Goal: Navigation & Orientation: Find specific page/section

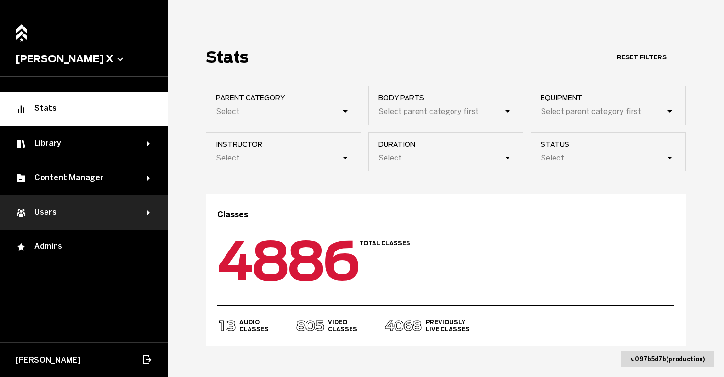
click at [70, 217] on div "Users" at bounding box center [81, 212] width 132 height 11
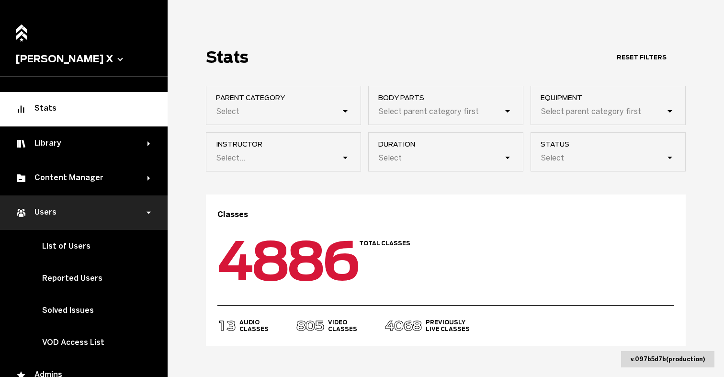
scroll to position [53, 0]
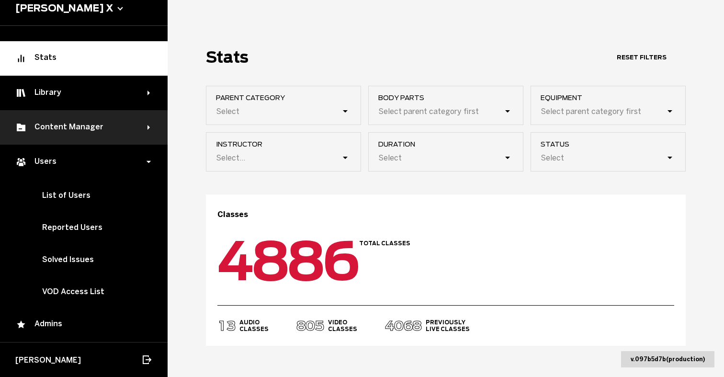
click at [76, 122] on div "Content Manager" at bounding box center [81, 127] width 132 height 11
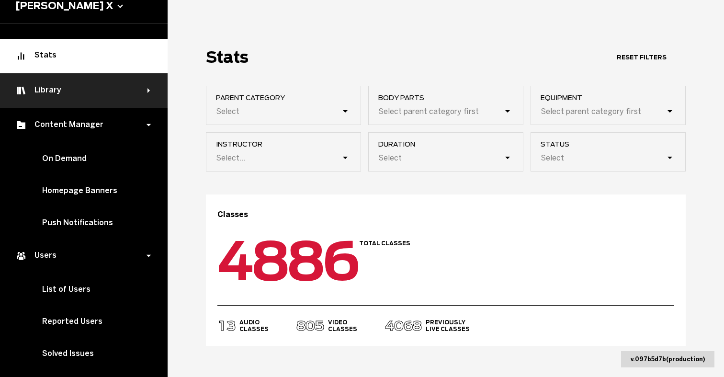
click at [98, 93] on div "Library" at bounding box center [81, 90] width 132 height 11
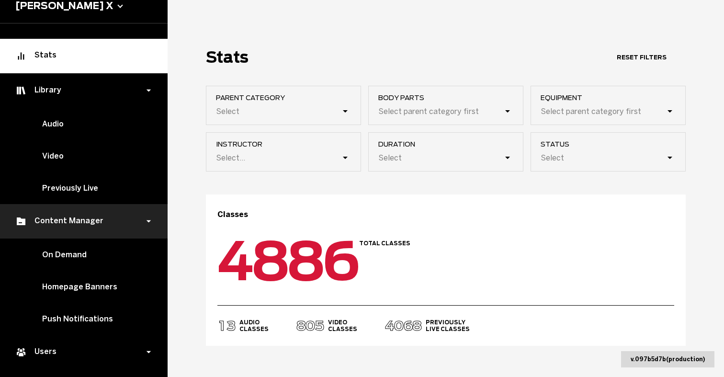
click at [94, 221] on div "Content Manager" at bounding box center [81, 221] width 132 height 11
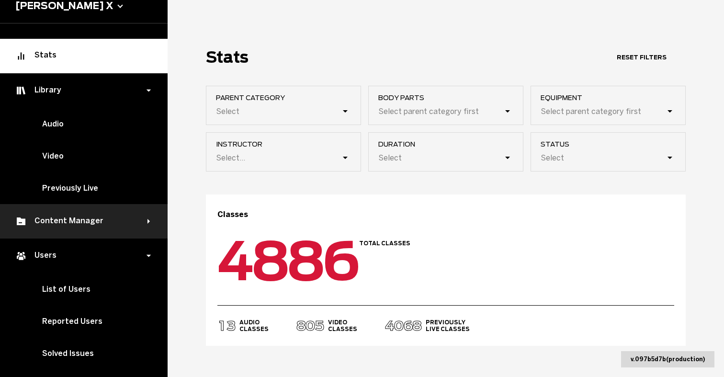
click at [94, 221] on div "Content Manager" at bounding box center [81, 221] width 132 height 11
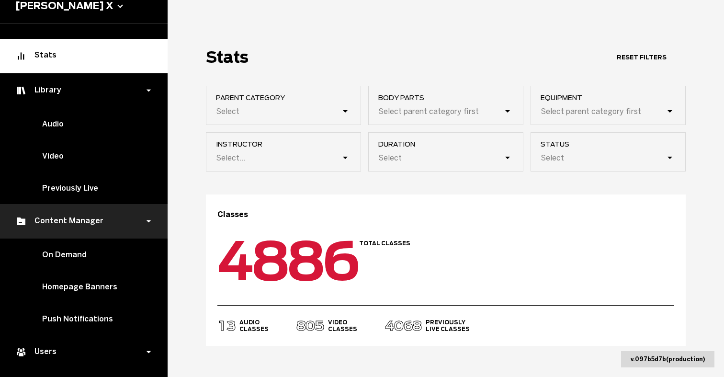
click at [94, 221] on div "Content Manager" at bounding box center [81, 221] width 132 height 11
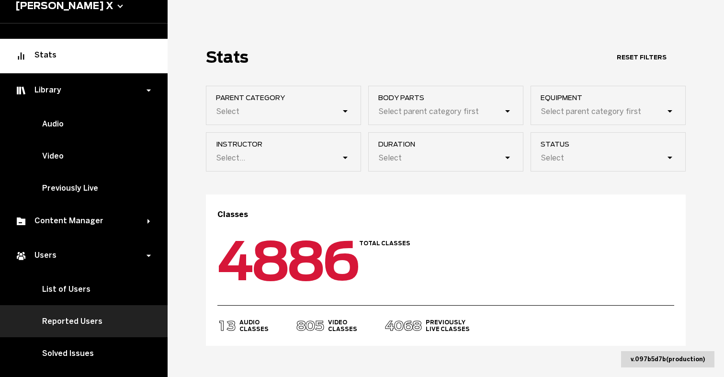
click at [95, 323] on link "Reported Users" at bounding box center [84, 321] width 168 height 32
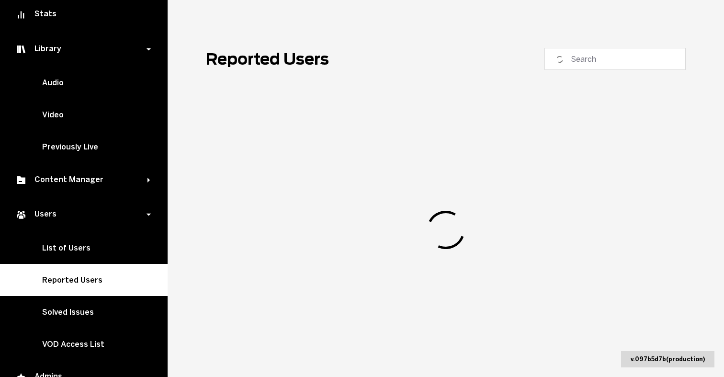
scroll to position [151, 0]
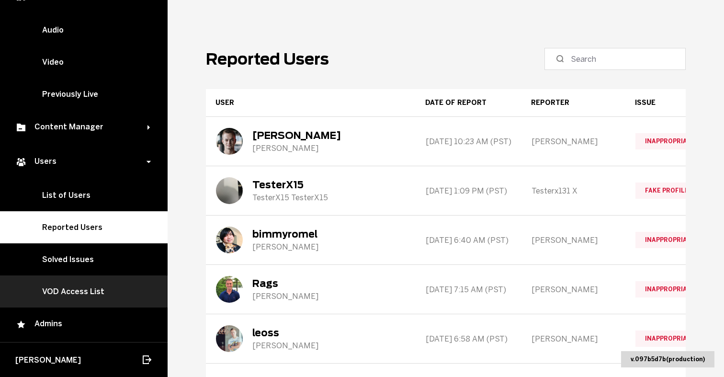
click at [85, 288] on link "VOD Access List" at bounding box center [84, 291] width 168 height 32
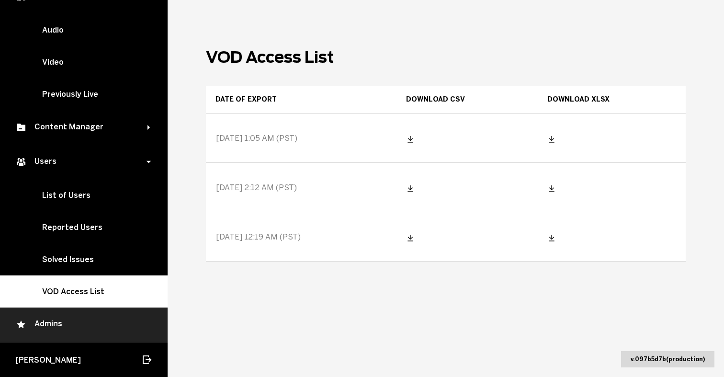
click at [67, 326] on div "Admins" at bounding box center [83, 324] width 137 height 11
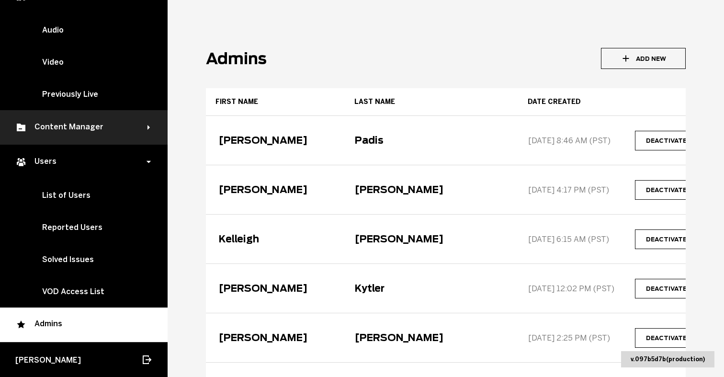
click at [147, 131] on div "Content Manager" at bounding box center [84, 127] width 168 height 34
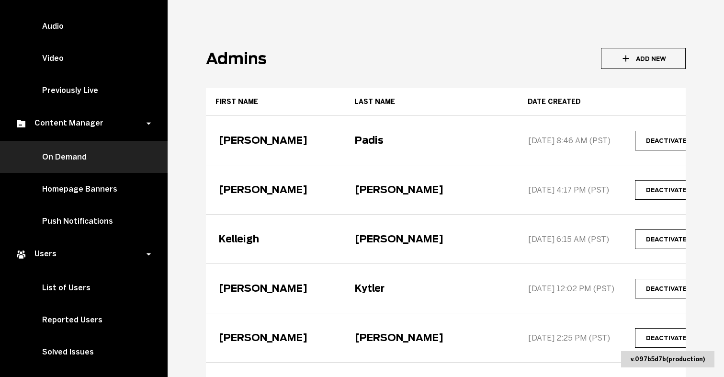
click at [110, 162] on link "On Demand" at bounding box center [84, 157] width 168 height 32
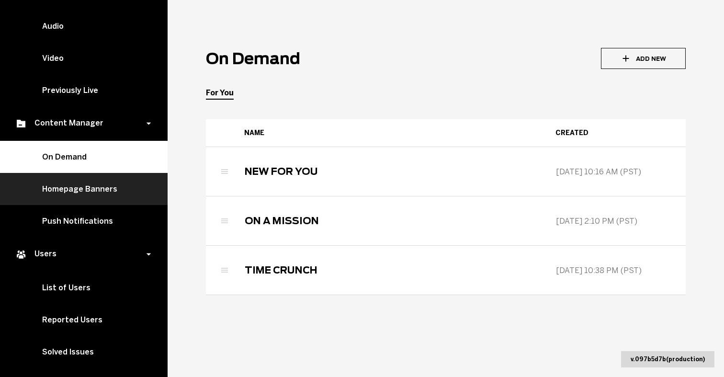
click at [108, 194] on link "Homepage Banners" at bounding box center [84, 189] width 168 height 32
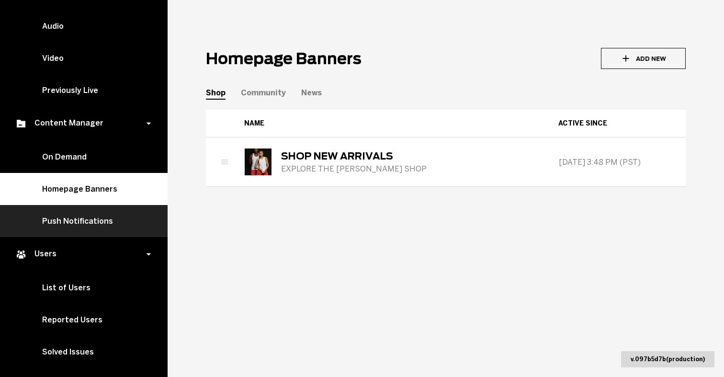
click at [111, 215] on link "Push Notifications" at bounding box center [84, 221] width 168 height 32
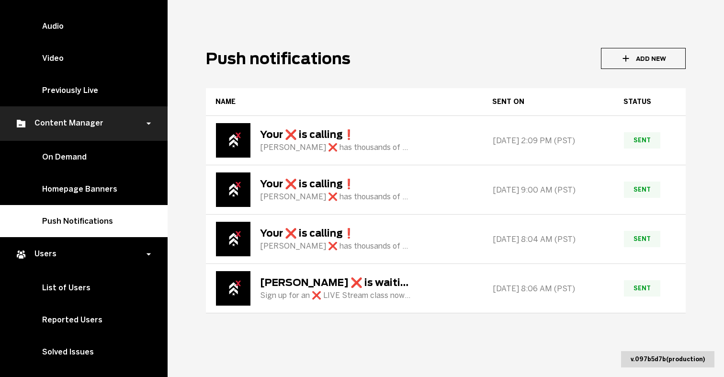
click at [148, 125] on icon at bounding box center [149, 124] width 5 height 2
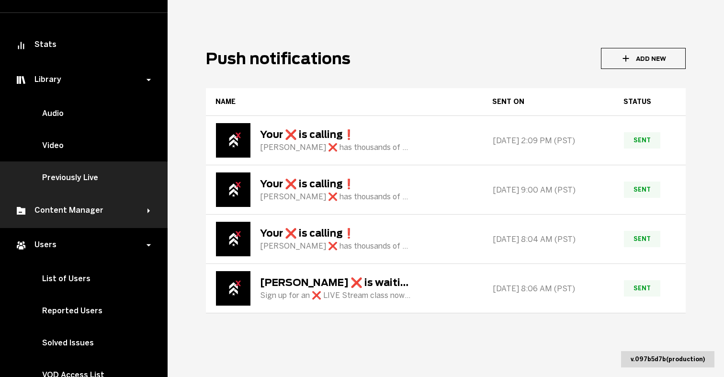
scroll to position [57, 0]
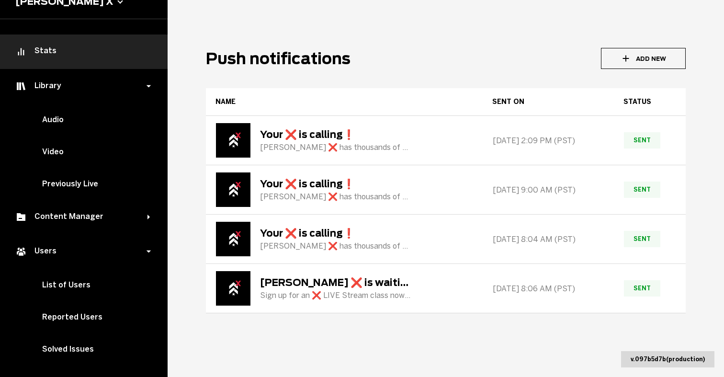
click at [127, 56] on div "Stats" at bounding box center [83, 51] width 137 height 11
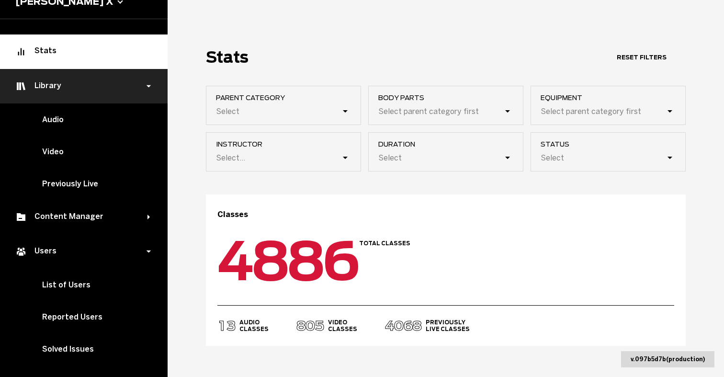
click at [150, 82] on div "Library" at bounding box center [84, 86] width 168 height 34
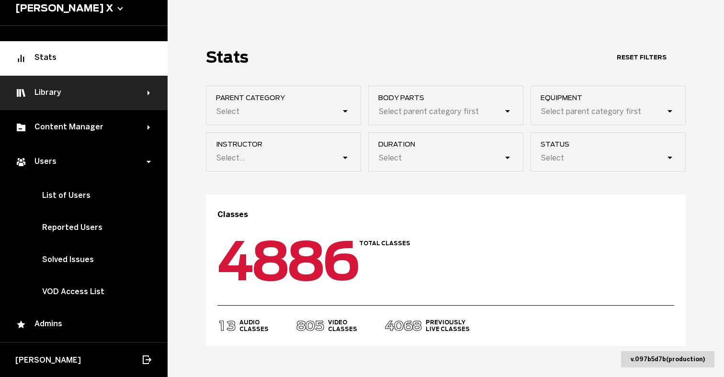
click at [150, 82] on div "Library" at bounding box center [84, 93] width 168 height 34
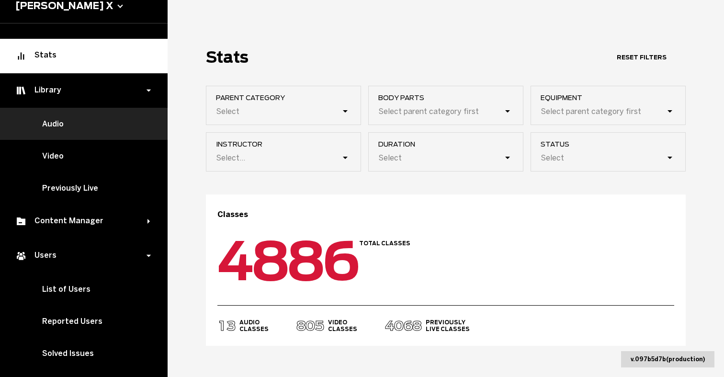
click at [97, 120] on link "Audio" at bounding box center [84, 124] width 168 height 32
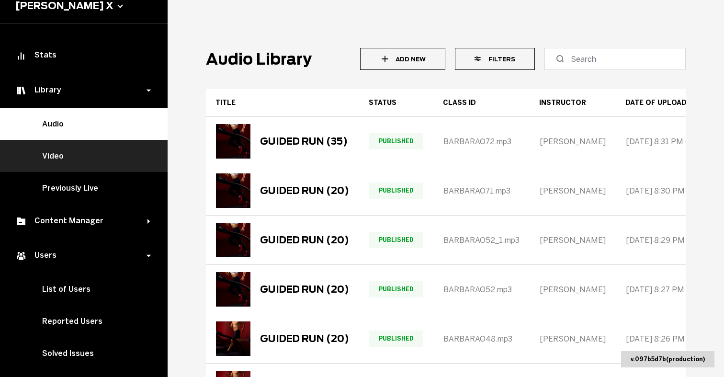
click at [97, 145] on link "Video" at bounding box center [84, 156] width 168 height 32
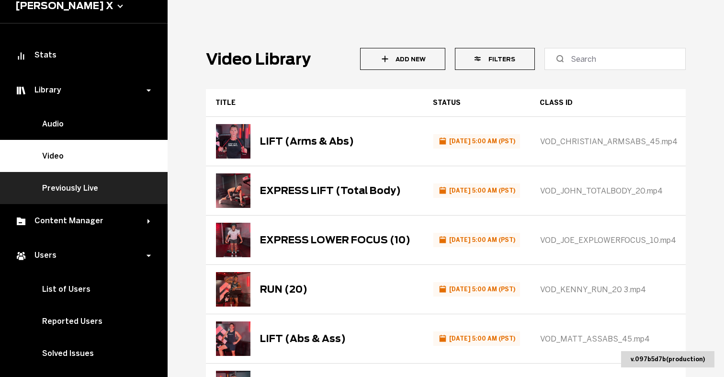
click at [94, 188] on link "Previously Live" at bounding box center [84, 188] width 168 height 32
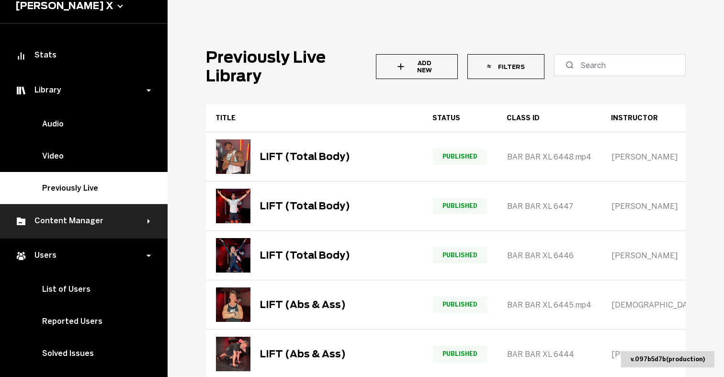
click at [95, 221] on div "Content Manager" at bounding box center [81, 221] width 132 height 11
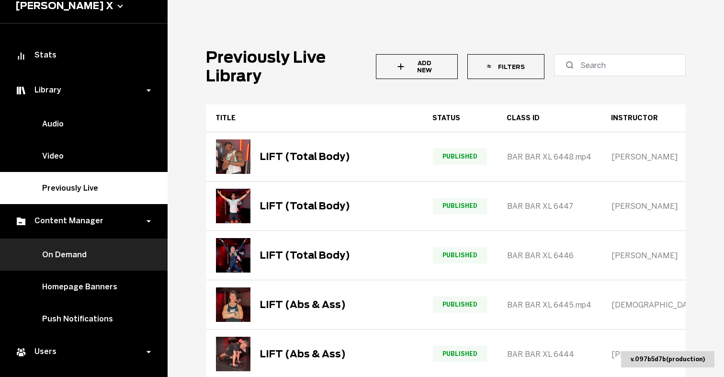
click at [86, 250] on link "On Demand" at bounding box center [84, 255] width 168 height 32
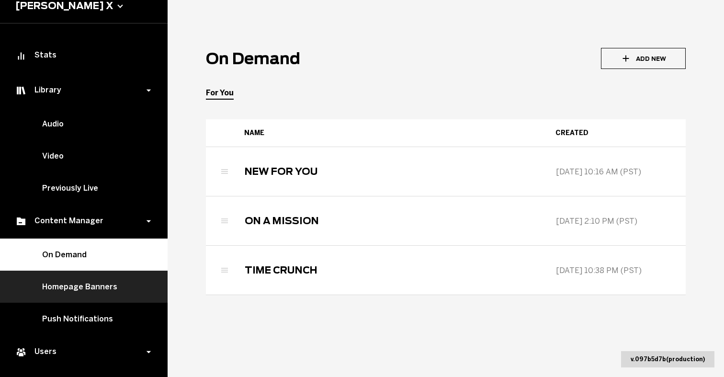
click at [89, 284] on link "Homepage Banners" at bounding box center [84, 287] width 168 height 32
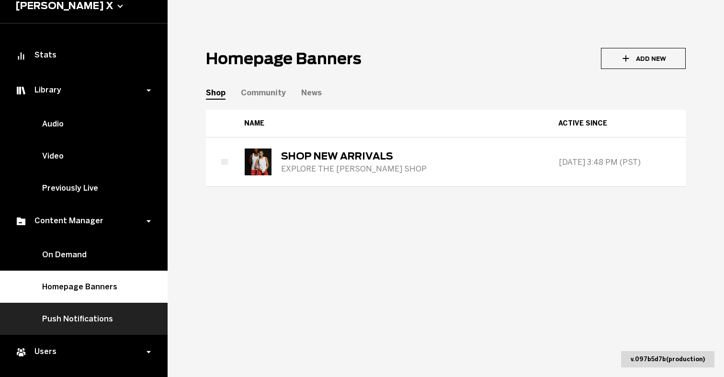
click at [89, 326] on link "Push Notifications" at bounding box center [84, 319] width 168 height 32
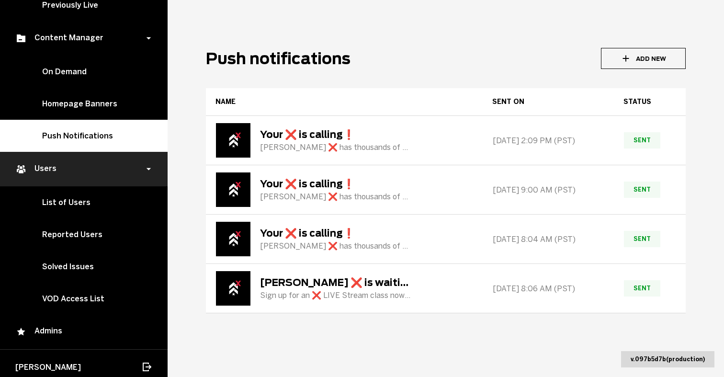
click at [77, 170] on div "Users" at bounding box center [81, 168] width 132 height 11
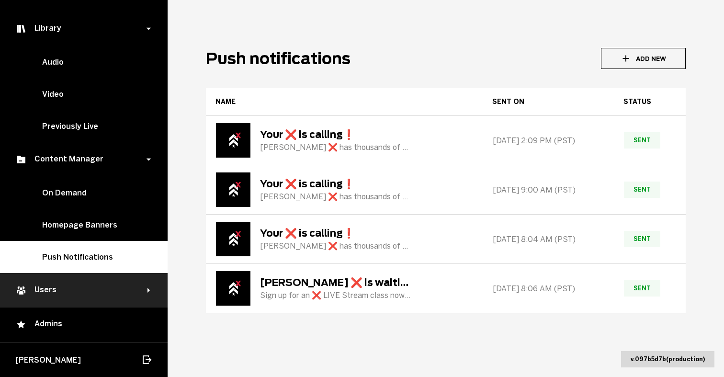
scroll to position [118, 0]
click at [87, 288] on div "Users" at bounding box center [81, 290] width 132 height 11
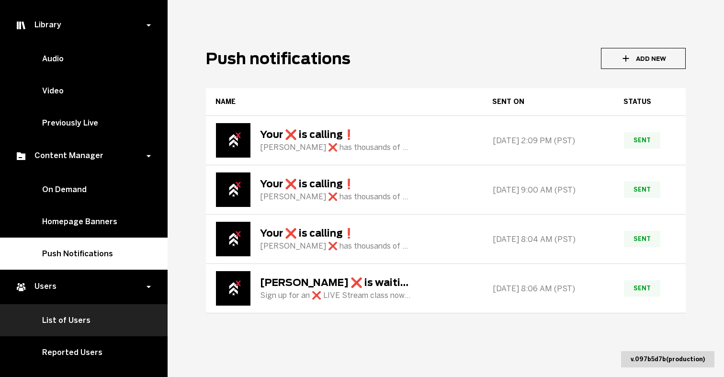
click at [93, 319] on link "List of Users" at bounding box center [84, 320] width 168 height 32
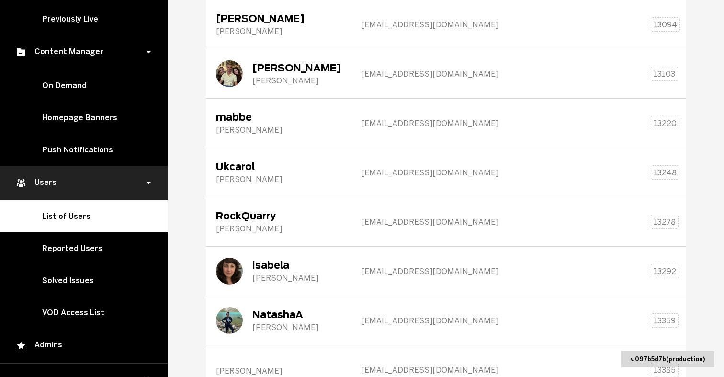
scroll to position [249, 0]
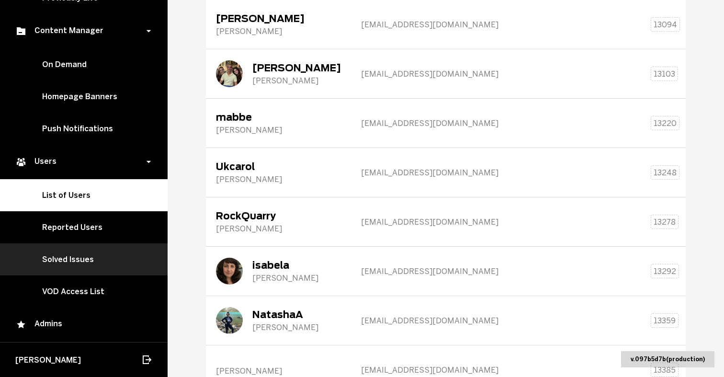
click at [87, 270] on link "Solved Issues" at bounding box center [84, 259] width 168 height 32
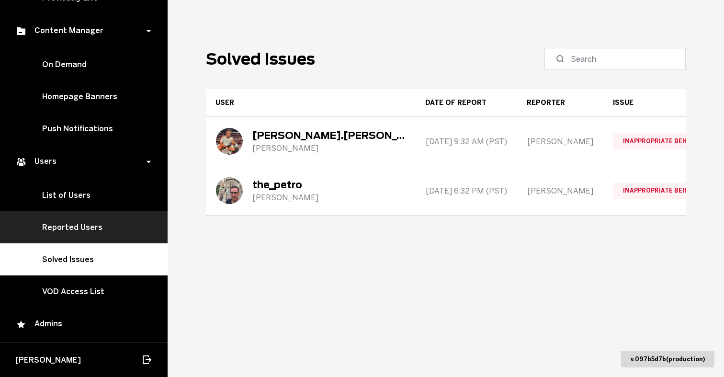
click at [98, 221] on link "Reported Users" at bounding box center [84, 227] width 168 height 32
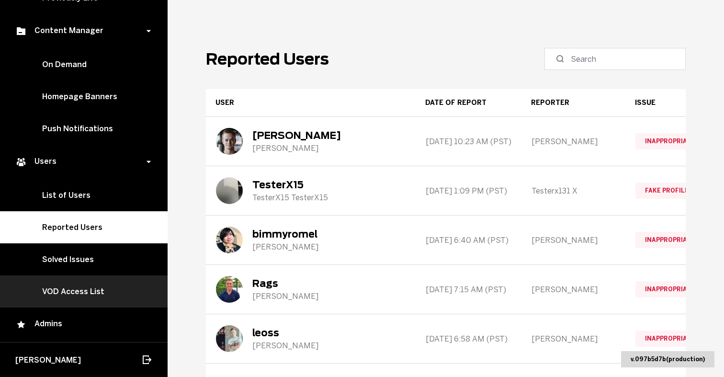
click at [101, 293] on link "VOD Access List" at bounding box center [84, 291] width 168 height 32
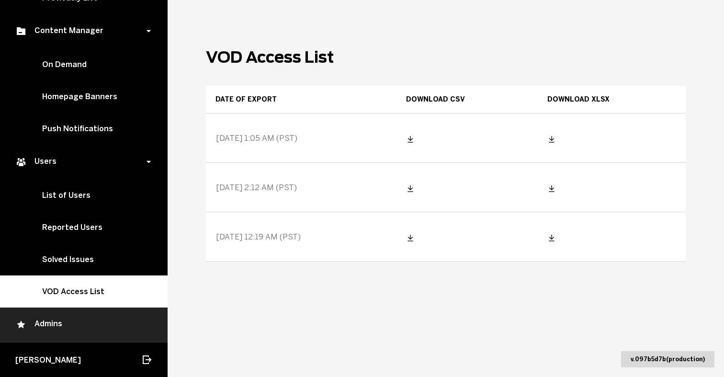
click at [71, 320] on div "Admins" at bounding box center [83, 324] width 137 height 11
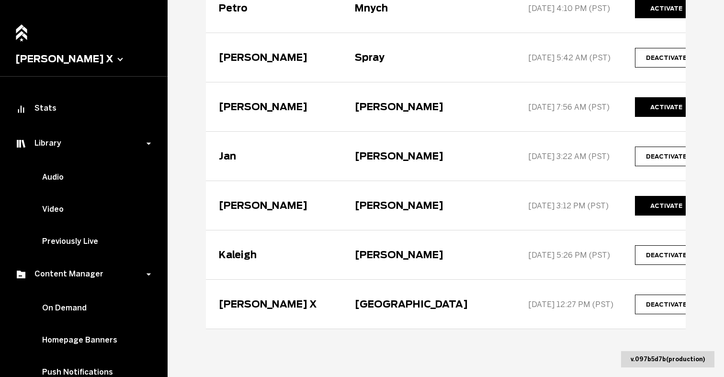
click at [63, 57] on button "[PERSON_NAME] X" at bounding box center [83, 58] width 137 height 11
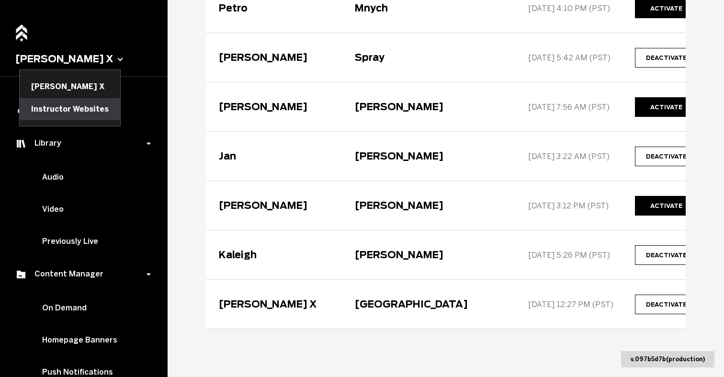
click at [81, 109] on button "Instructor Websites" at bounding box center [70, 109] width 101 height 22
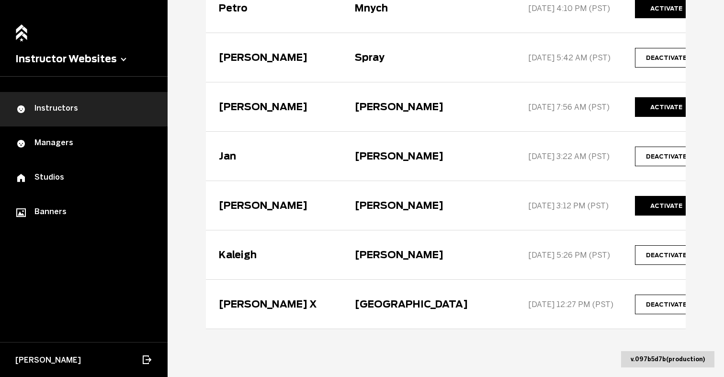
click at [67, 112] on div "Instructors" at bounding box center [83, 108] width 137 height 11
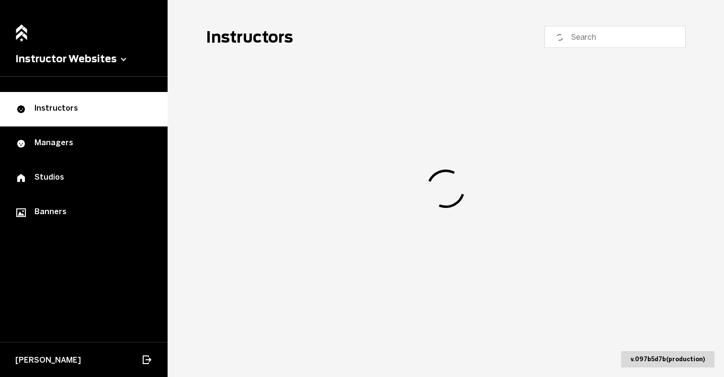
scroll to position [22, 0]
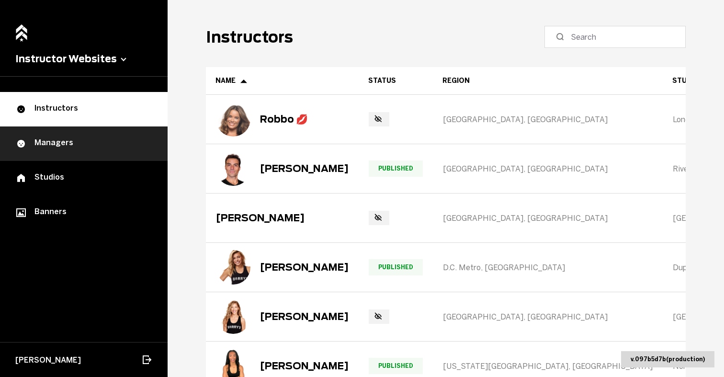
click at [66, 153] on link "Managers" at bounding box center [84, 143] width 168 height 34
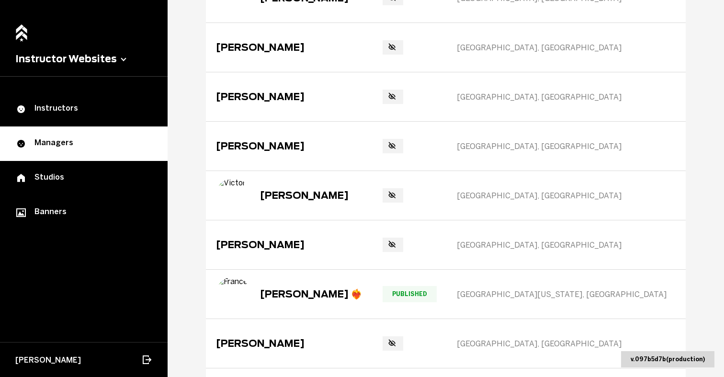
scroll to position [1075, 0]
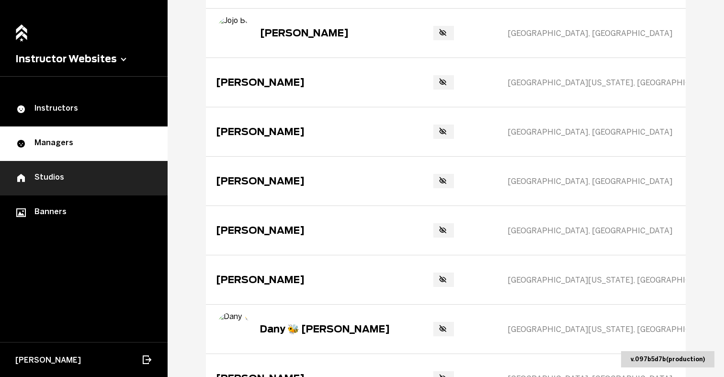
click at [68, 181] on div "Studios" at bounding box center [83, 177] width 137 height 11
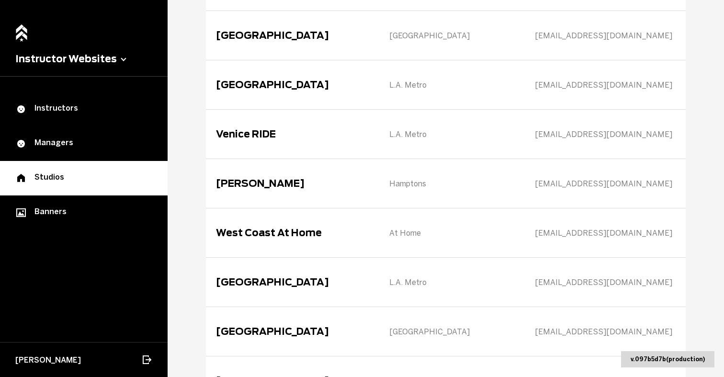
scroll to position [4130, 0]
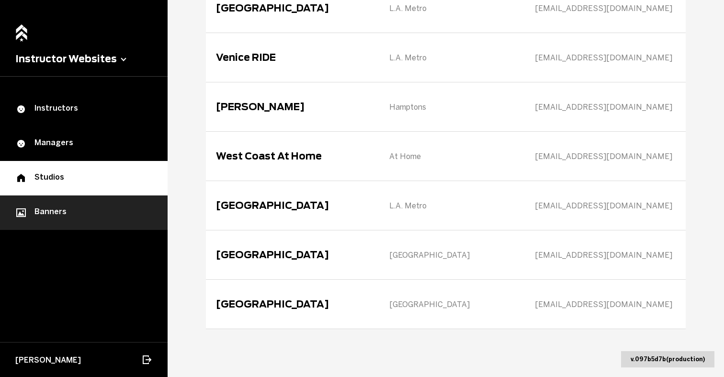
click at [97, 217] on div "Banners" at bounding box center [83, 212] width 137 height 11
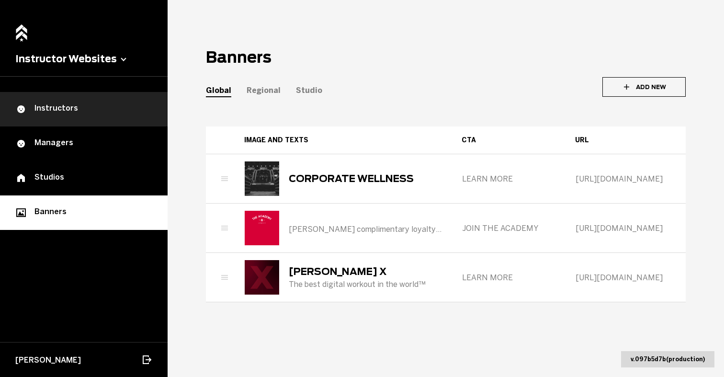
click at [61, 109] on div "Instructors" at bounding box center [83, 108] width 137 height 11
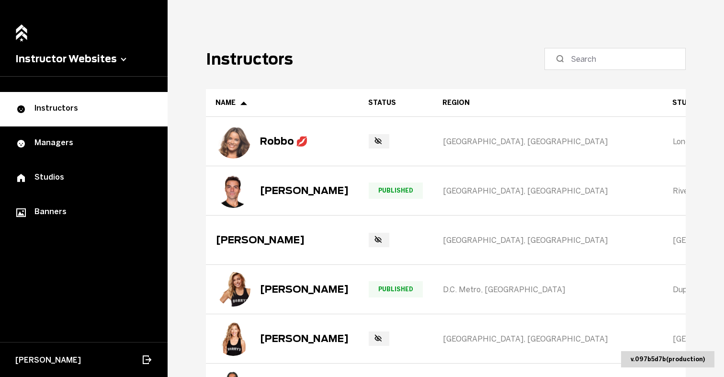
click at [95, 57] on button "Instructor Websites" at bounding box center [83, 58] width 137 height 11
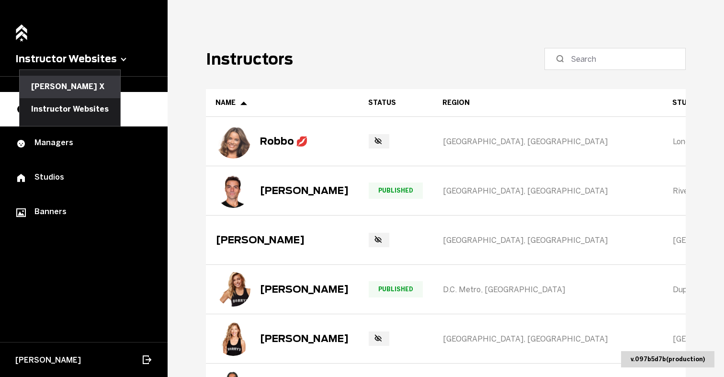
click at [83, 84] on button "[PERSON_NAME] X" at bounding box center [70, 87] width 101 height 22
